Goal: Share content

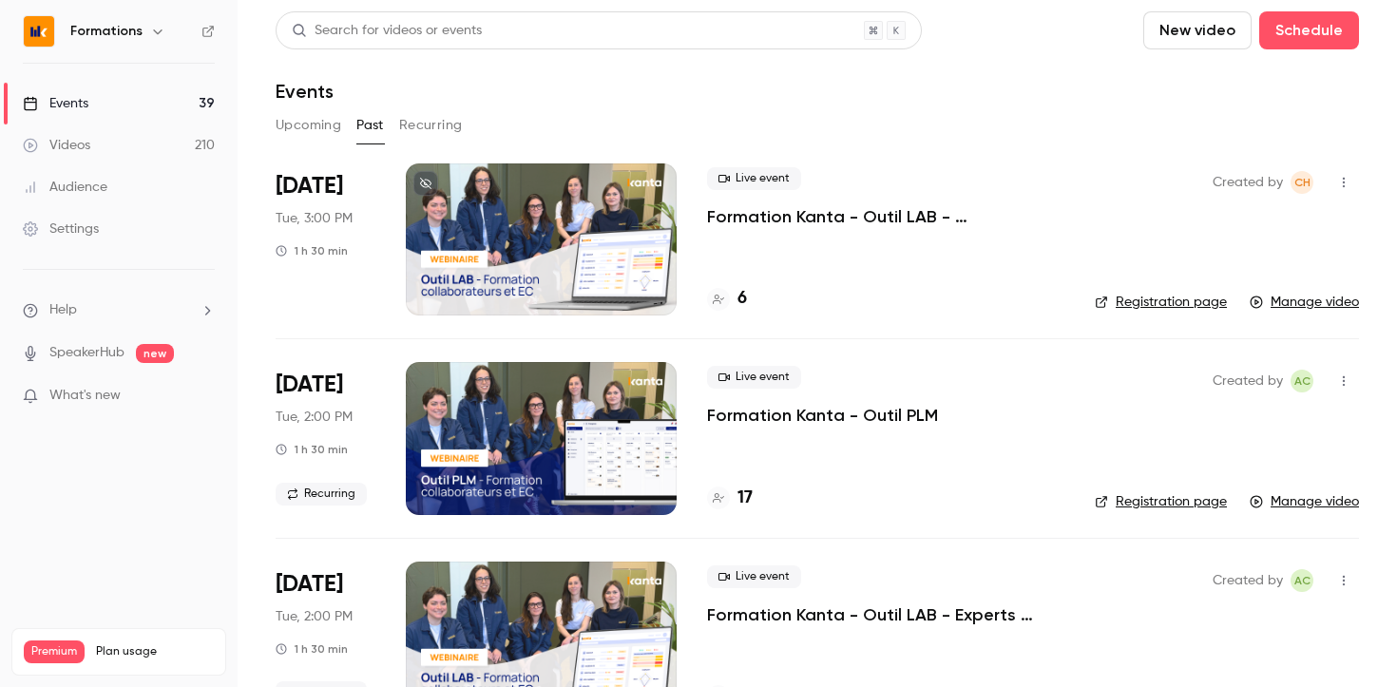
click at [308, 132] on button "Upcoming" at bounding box center [309, 125] width 66 height 30
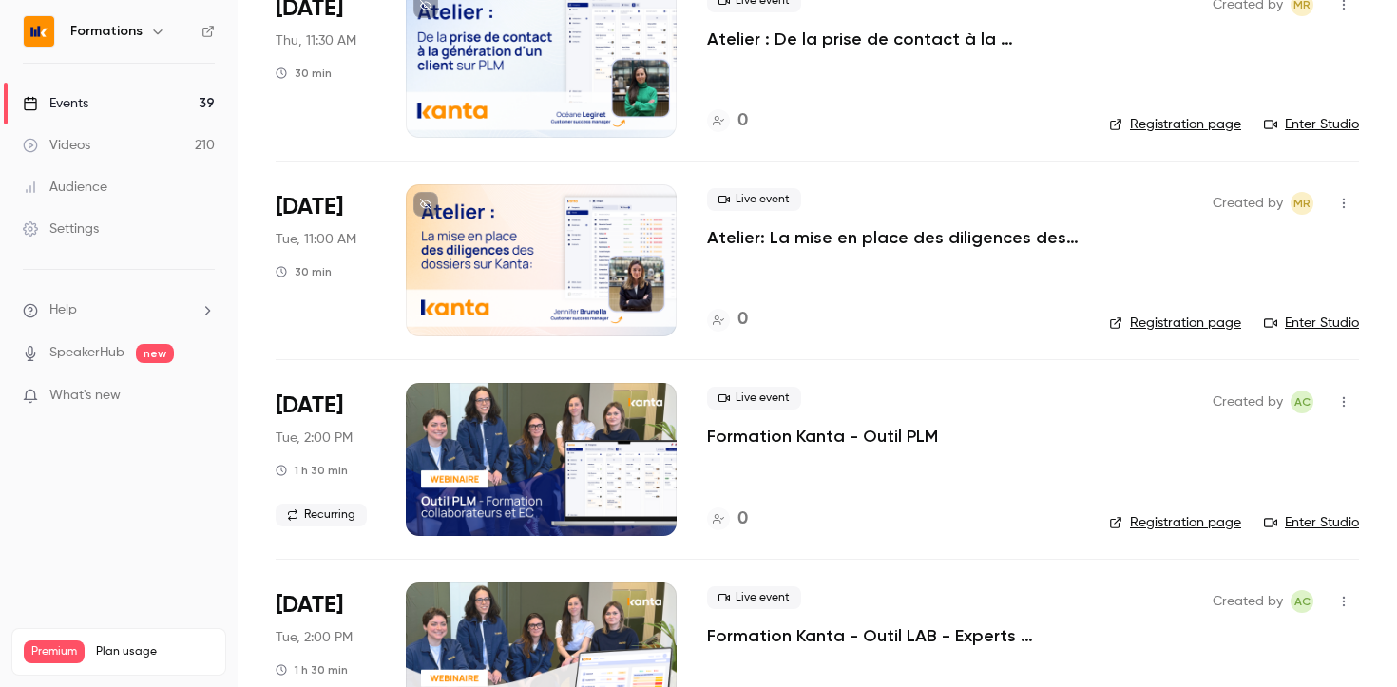
scroll to position [1175, 0]
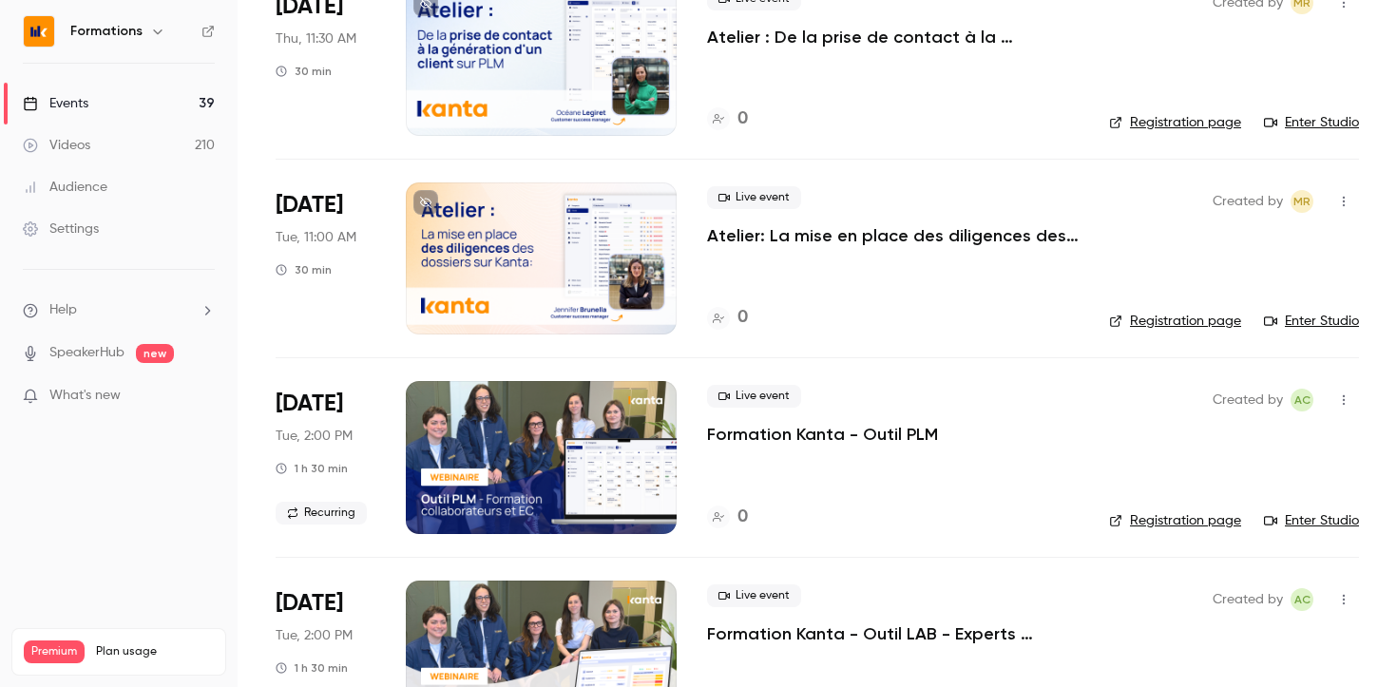
click at [867, 429] on p "Formation Kanta - Outil PLM" at bounding box center [822, 434] width 231 height 23
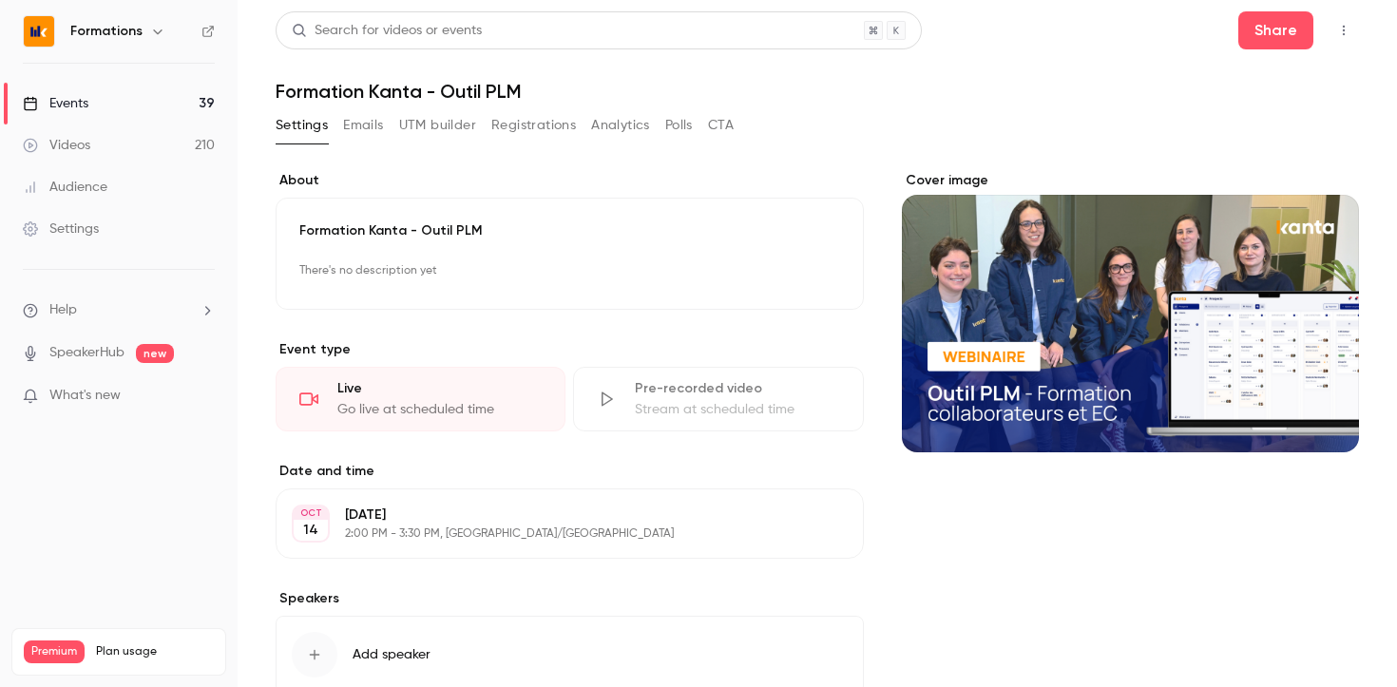
scroll to position [17, 0]
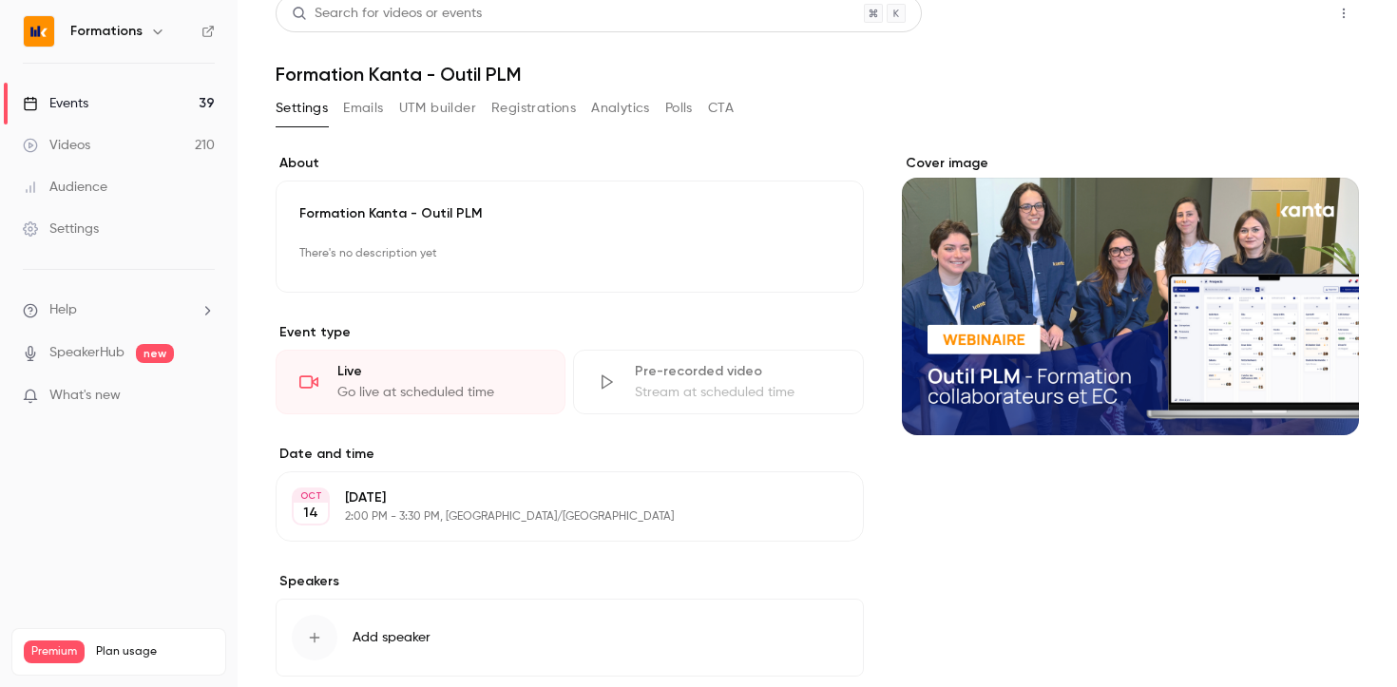
click at [1276, 10] on button "Share" at bounding box center [1275, 13] width 75 height 38
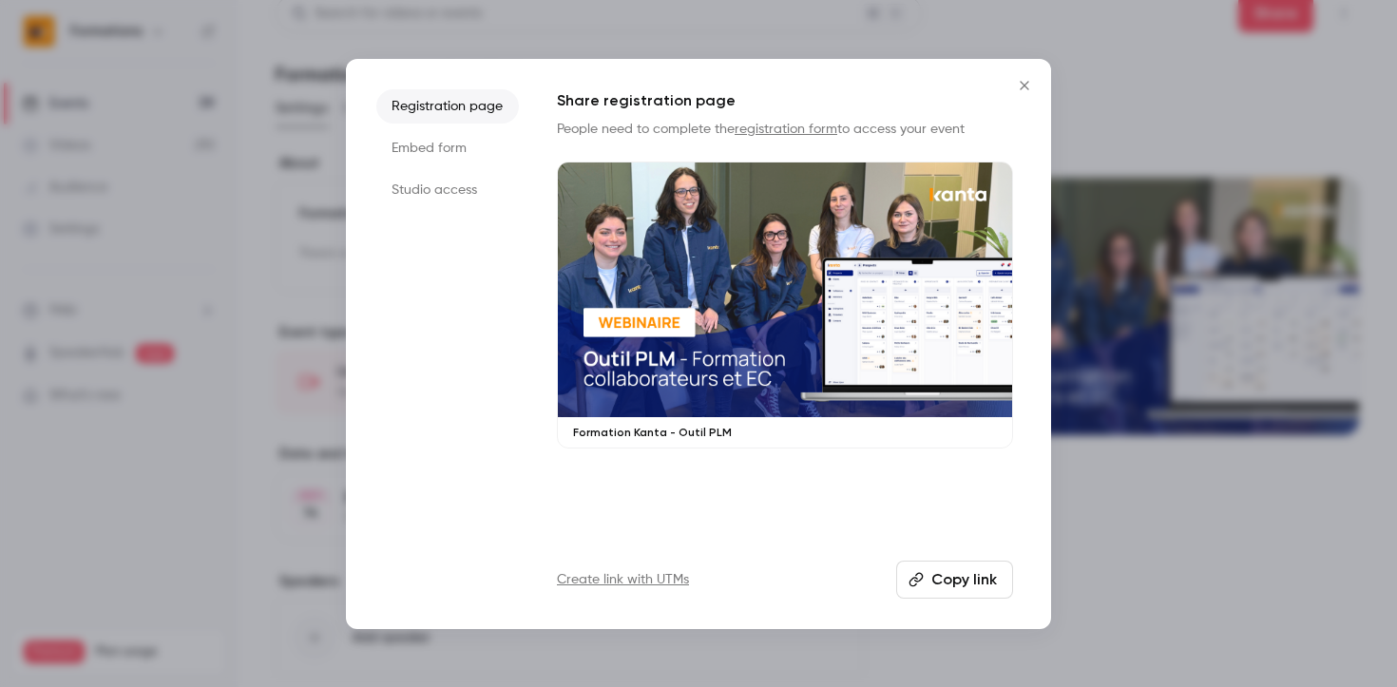
click at [944, 566] on button "Copy link" at bounding box center [954, 580] width 117 height 38
click at [1027, 86] on icon "Close" at bounding box center [1024, 85] width 23 height 15
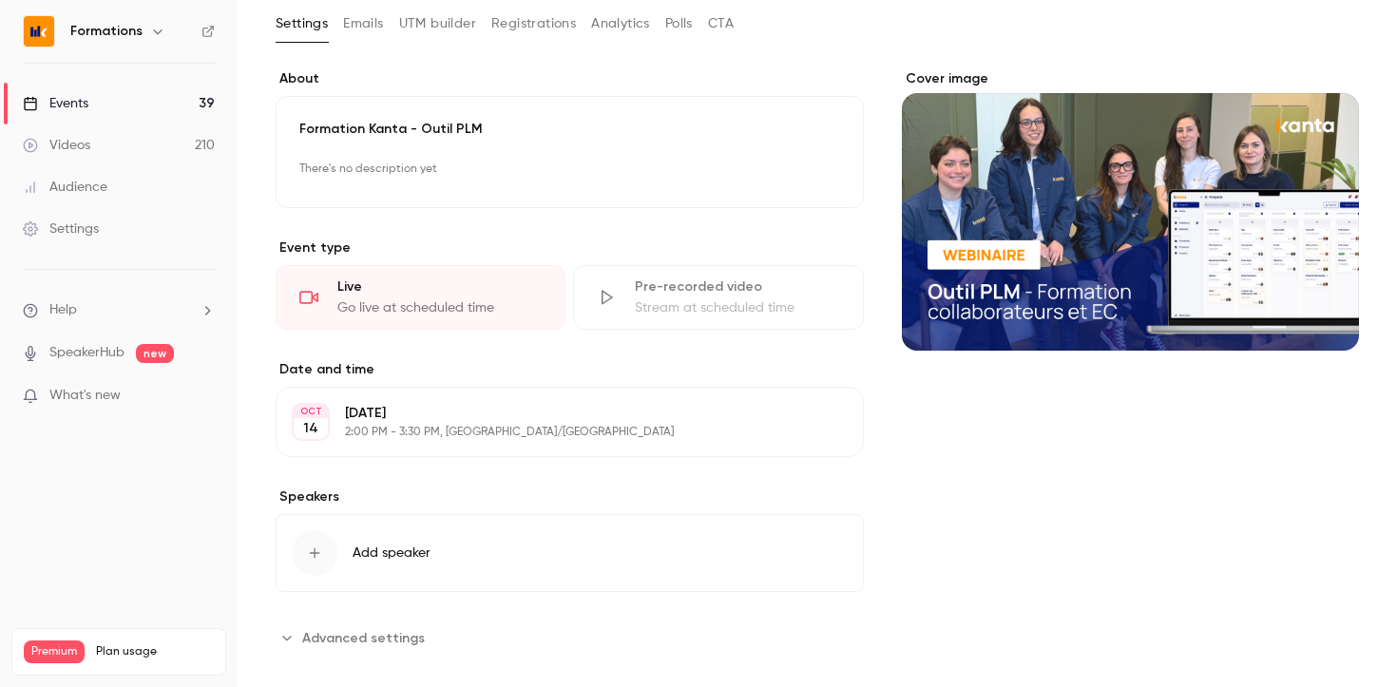
scroll to position [99, 0]
